Goal: Task Accomplishment & Management: Use online tool/utility

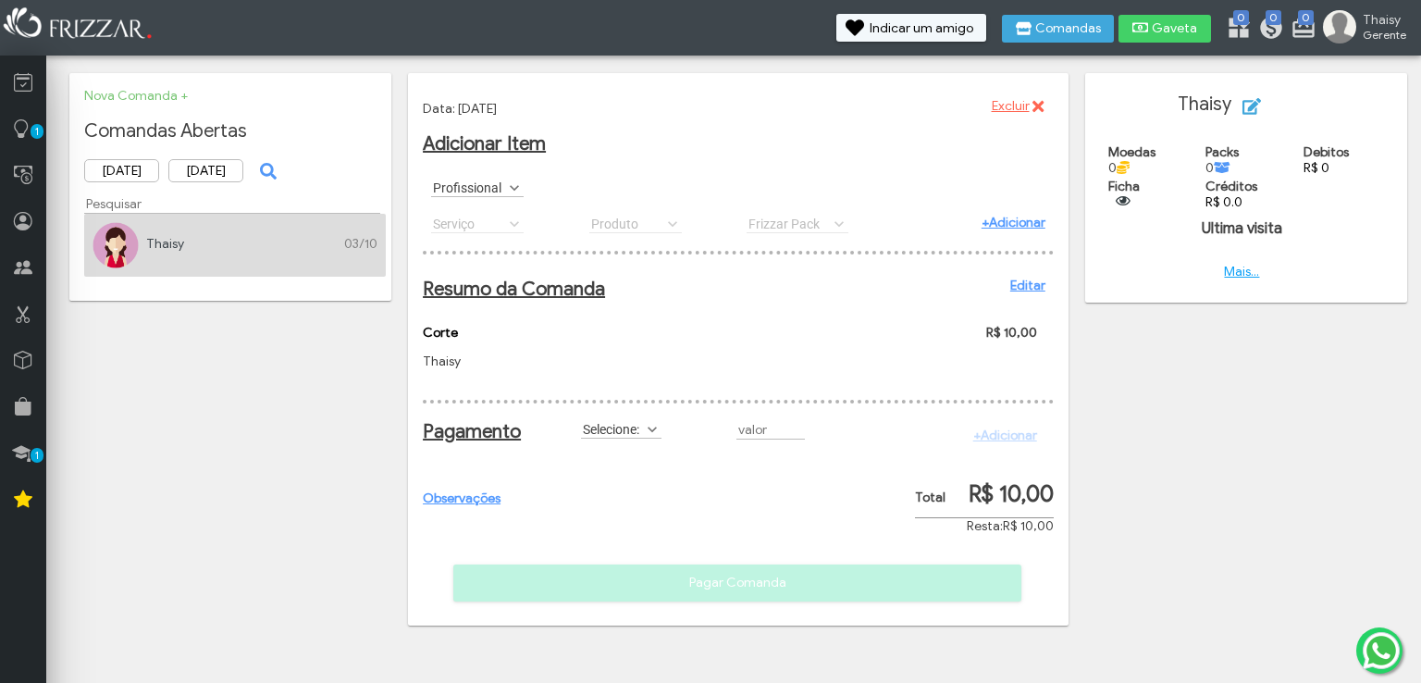
click at [642, 438] on label "Selecione:" at bounding box center [613, 429] width 64 height 18
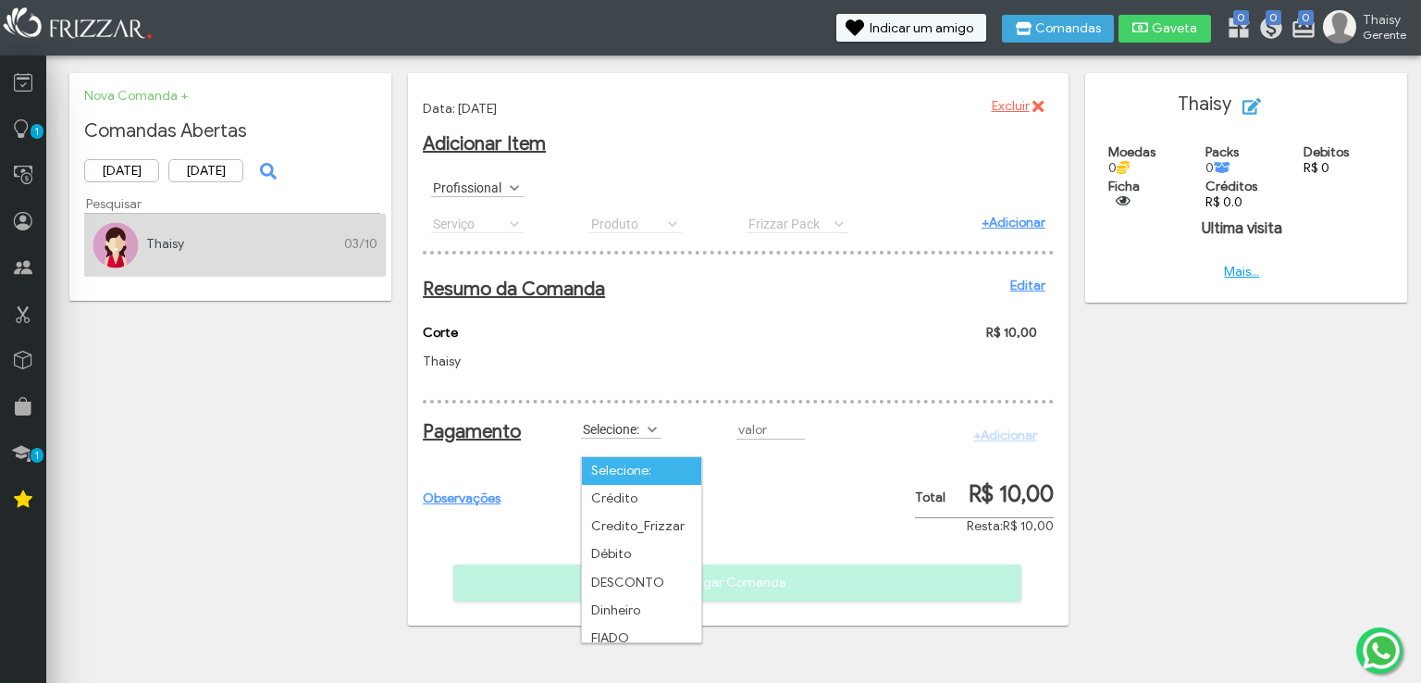
scroll to position [9, 78]
click at [642, 438] on label "Selecione:" at bounding box center [613, 429] width 64 height 18
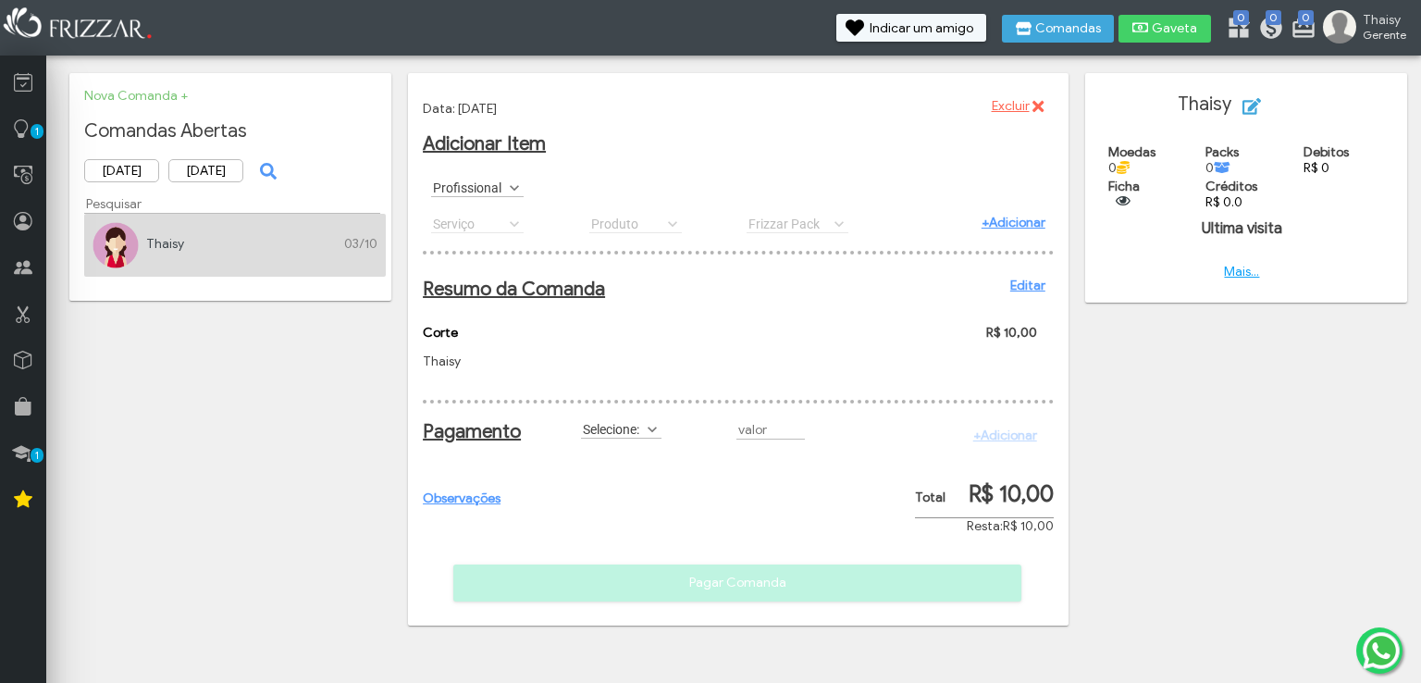
click at [652, 438] on span at bounding box center [652, 429] width 18 height 18
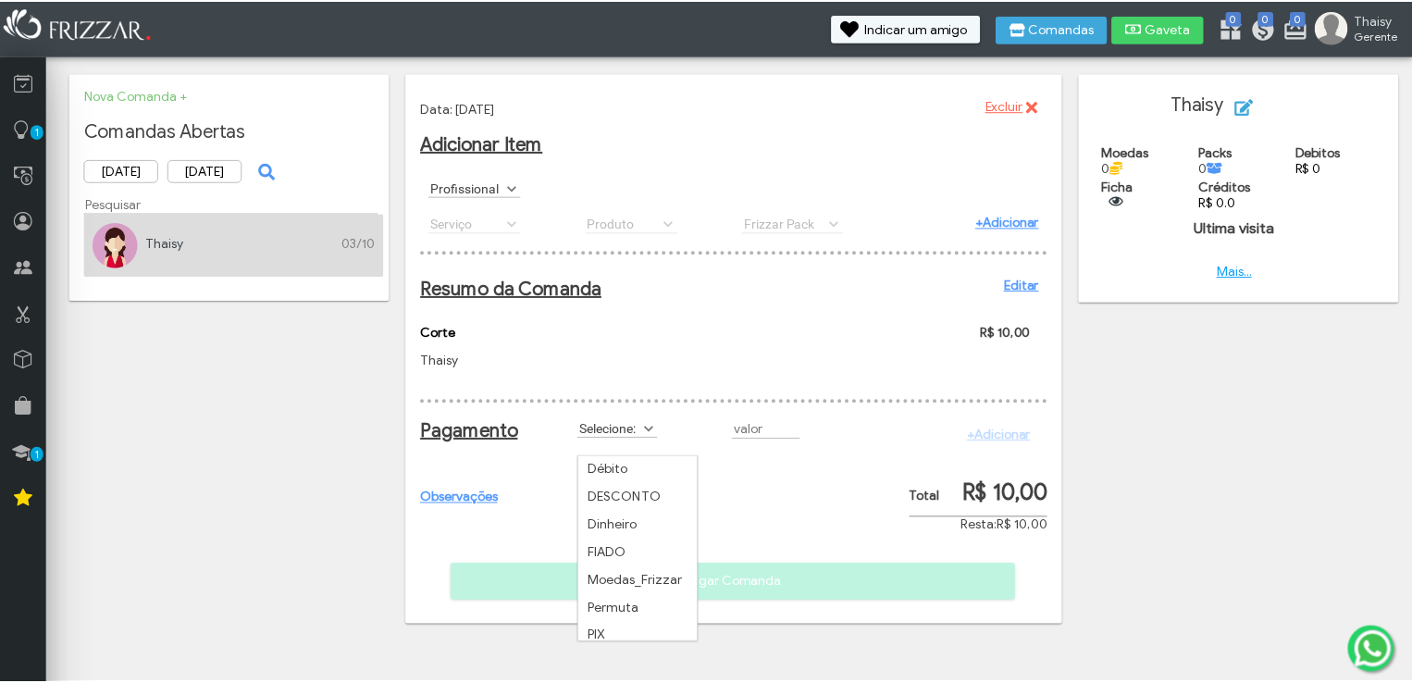
scroll to position [94, 0]
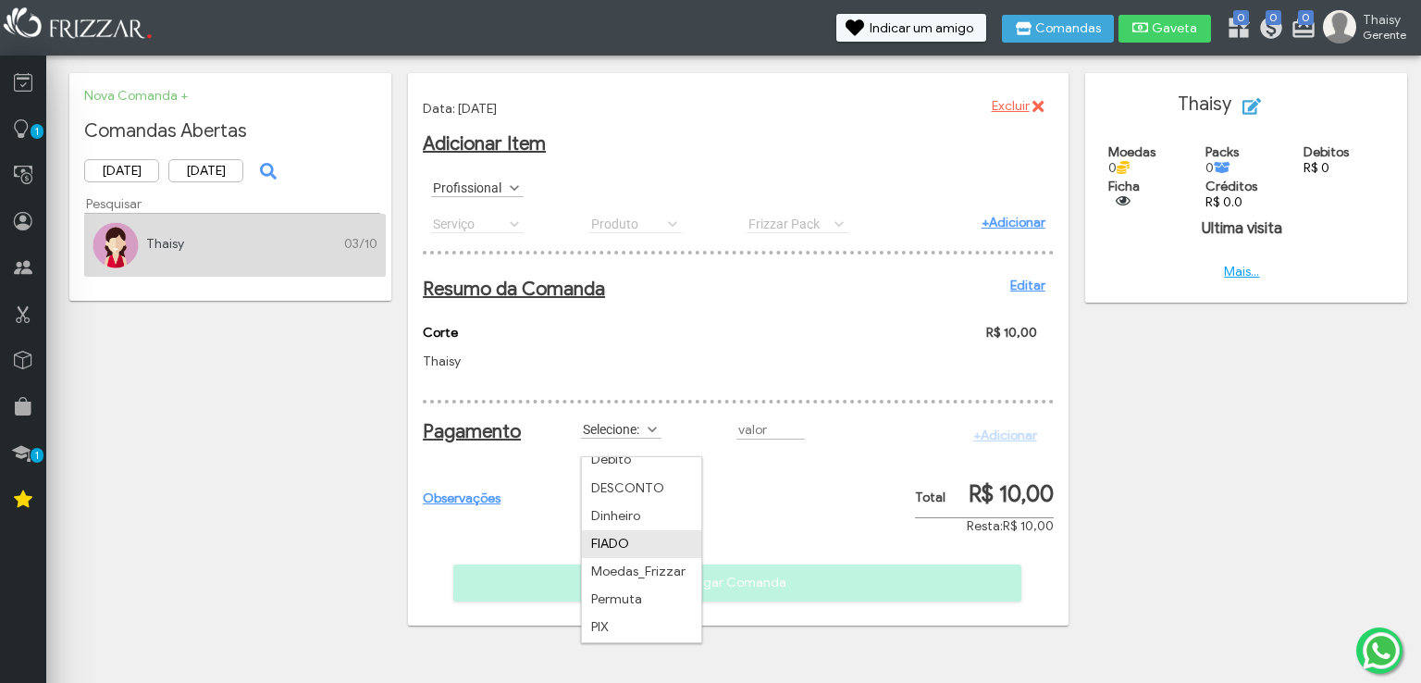
click at [633, 549] on li "FIADO" at bounding box center [641, 544] width 119 height 28
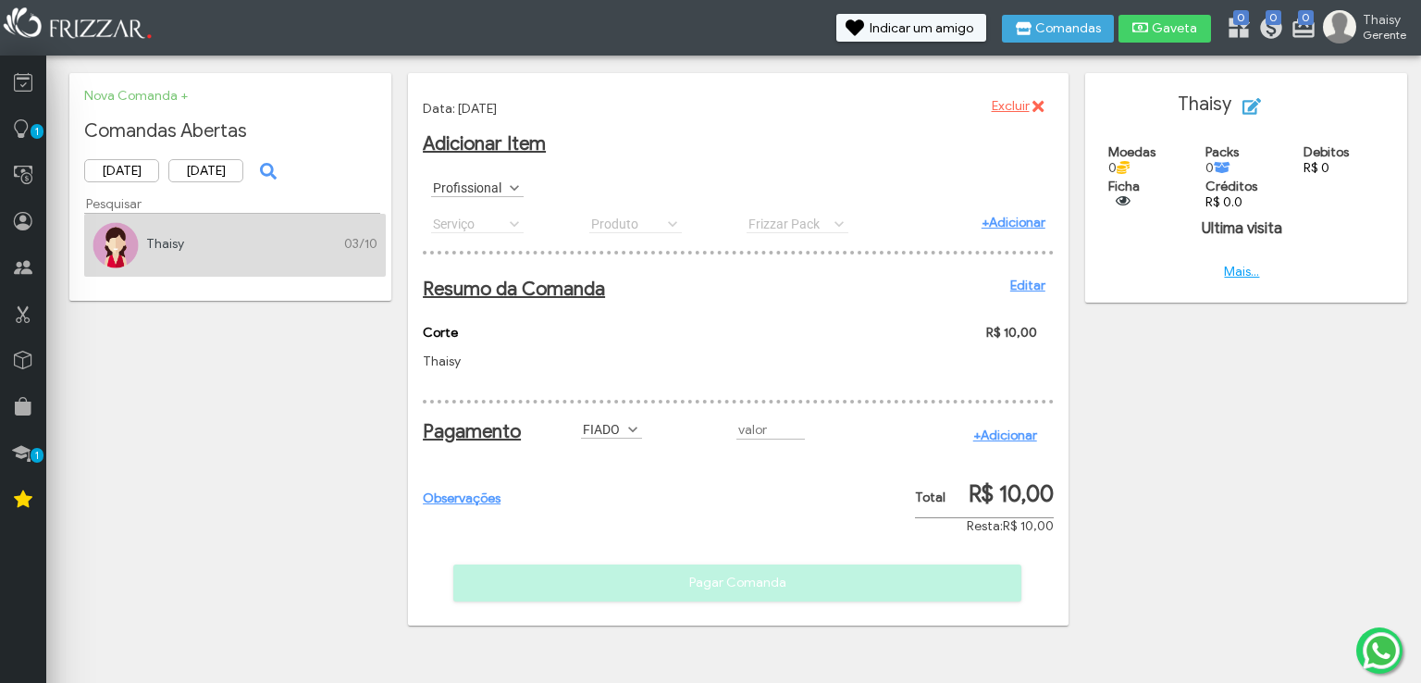
type input "R$"
click at [977, 443] on div "+Adicionar" at bounding box center [994, 435] width 104 height 32
click at [977, 443] on link "+Adicionar" at bounding box center [1005, 435] width 64 height 16
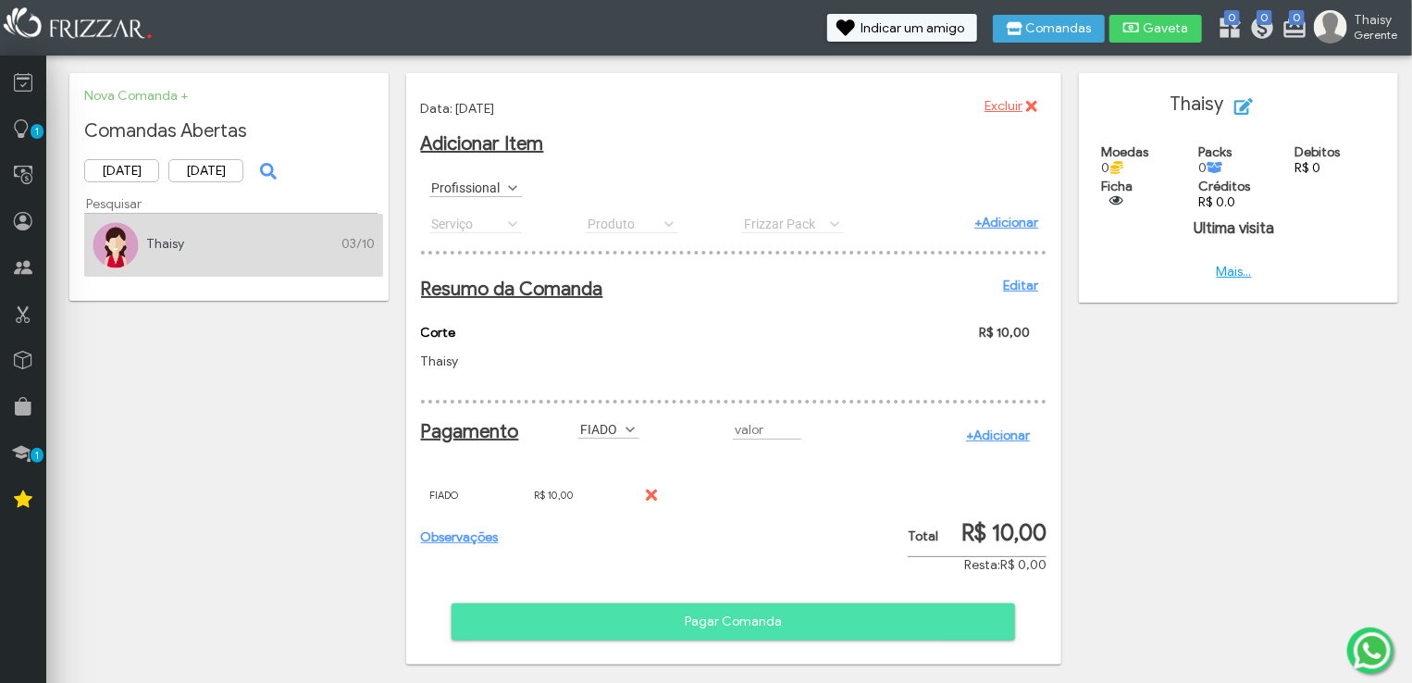
type input "R$"
click at [602, 438] on label "FIADO" at bounding box center [600, 429] width 44 height 18
click at [23, 404] on icon at bounding box center [23, 406] width 18 height 23
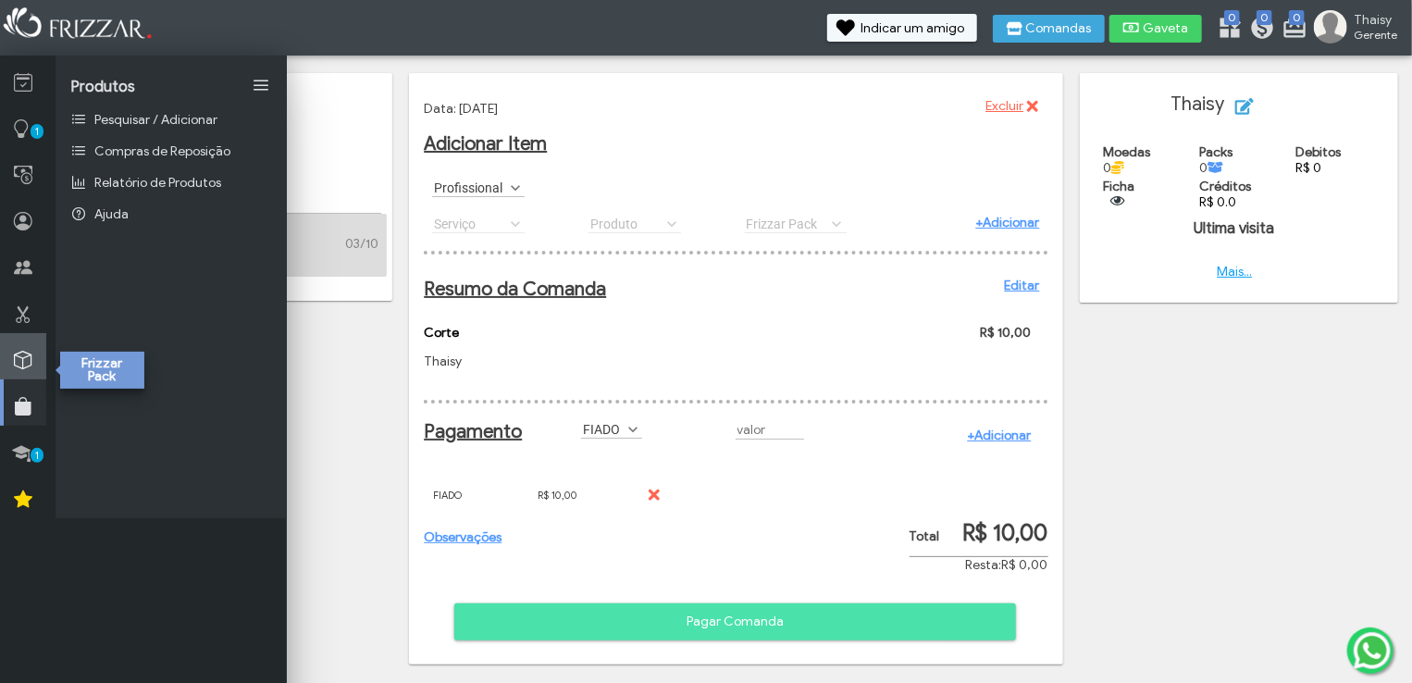
click at [32, 371] on link at bounding box center [23, 356] width 46 height 46
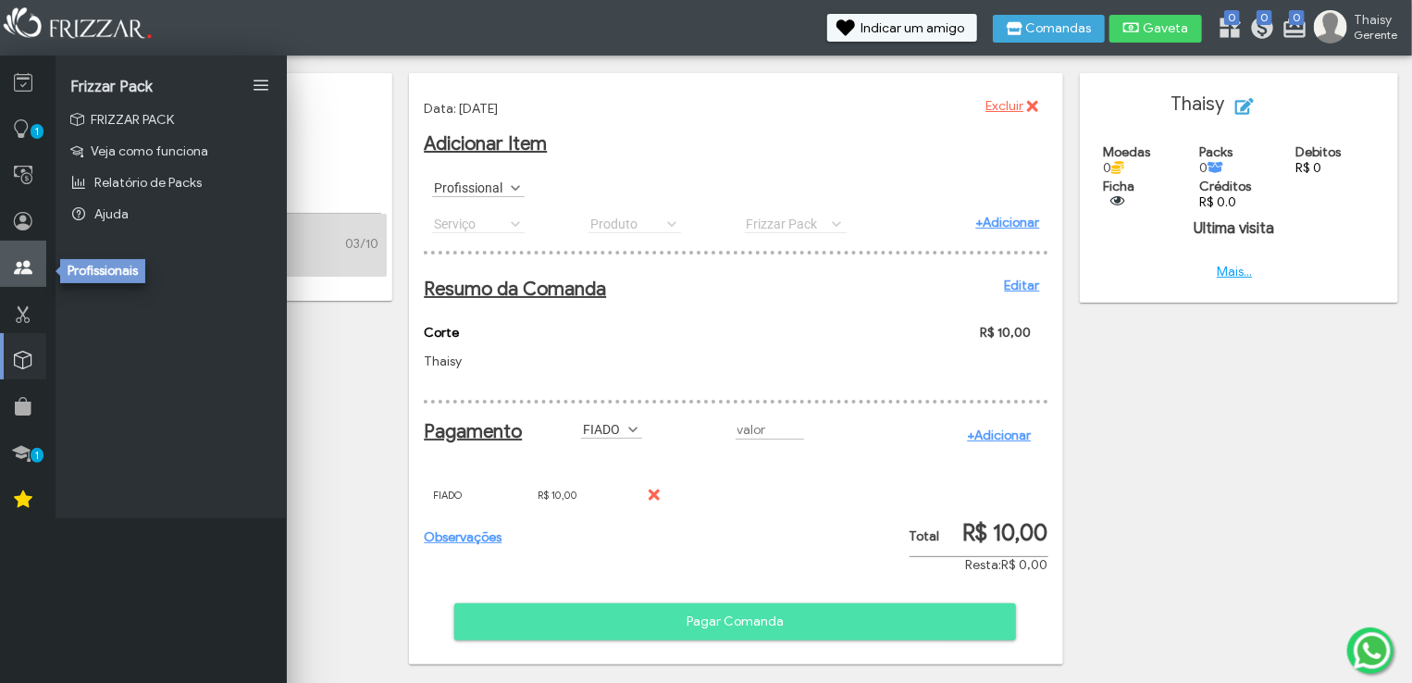
click at [18, 275] on icon at bounding box center [23, 267] width 18 height 23
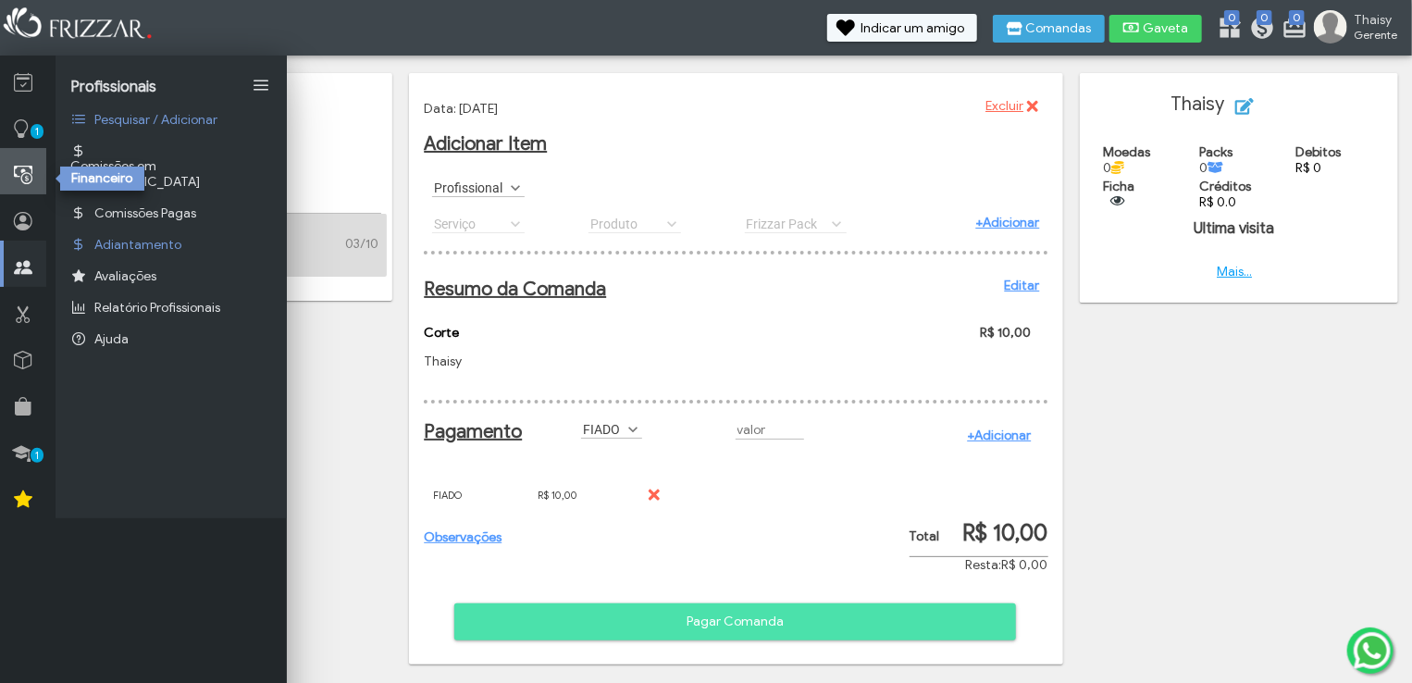
click at [16, 175] on icon at bounding box center [23, 175] width 18 height 23
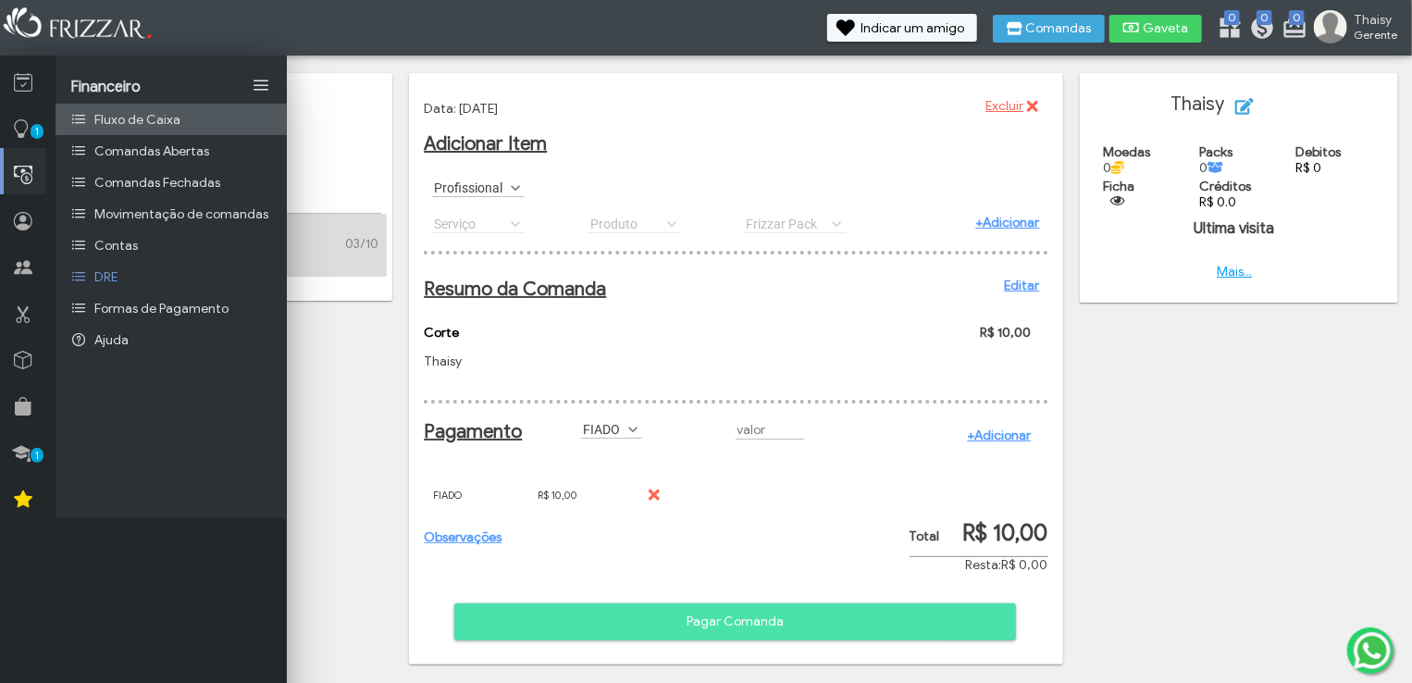
click at [180, 120] on link "Fluxo de Caixa" at bounding box center [170, 119] width 231 height 31
